Goal: Find specific page/section: Find specific page/section

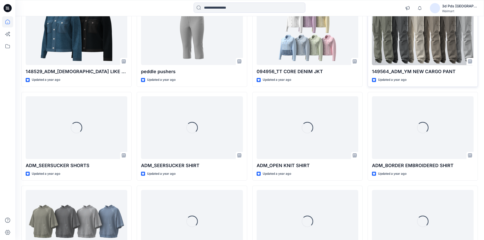
scroll to position [1691, 0]
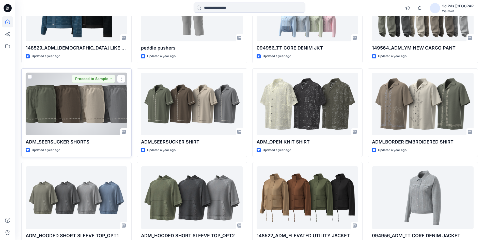
click at [92, 124] on div at bounding box center [77, 104] width 102 height 63
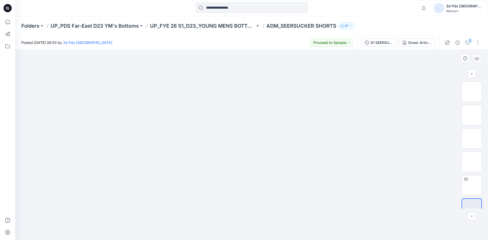
scroll to position [10, 0]
click at [268, 5] on input at bounding box center [252, 8] width 112 height 10
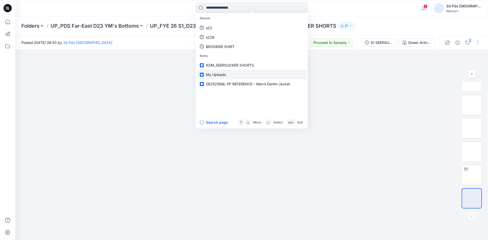
click at [224, 72] on link "My Uploads" at bounding box center [252, 74] width 110 height 9
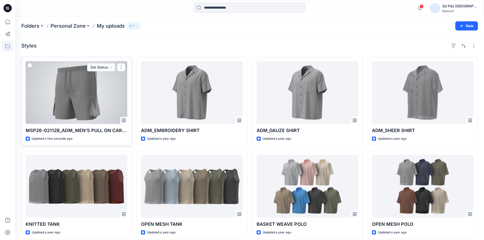
click at [60, 107] on div at bounding box center [77, 92] width 102 height 63
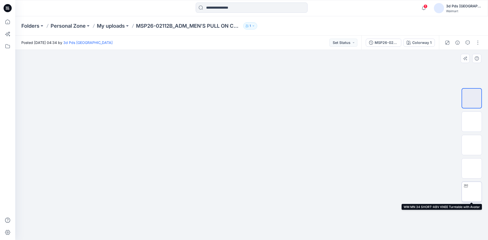
click at [472, 192] on img at bounding box center [472, 192] width 0 height 0
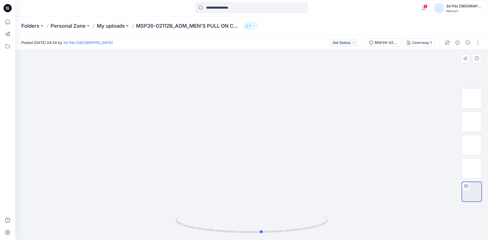
drag, startPoint x: 253, startPoint y: 232, endPoint x: 415, endPoint y: 208, distance: 164.3
click at [415, 208] on div at bounding box center [251, 145] width 473 height 190
drag, startPoint x: 256, startPoint y: 183, endPoint x: 262, endPoint y: 140, distance: 43.9
drag, startPoint x: 261, startPoint y: 232, endPoint x: 420, endPoint y: 208, distance: 160.4
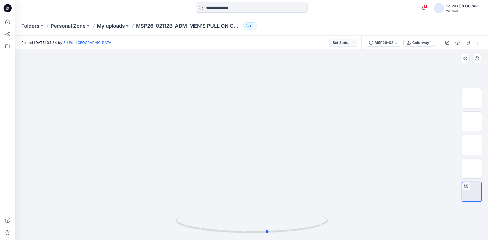
click at [420, 208] on div at bounding box center [251, 145] width 473 height 190
